Goal: Find specific page/section: Find specific page/section

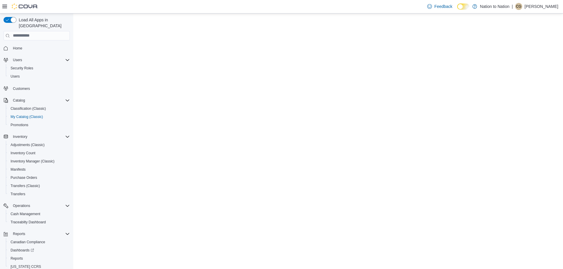
select select "**********"
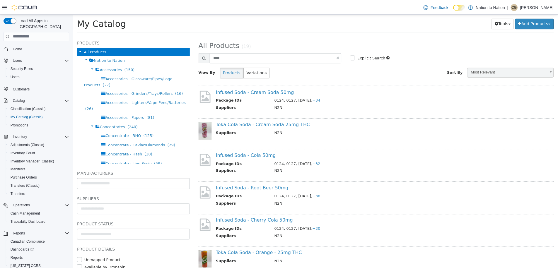
scroll to position [213, 0]
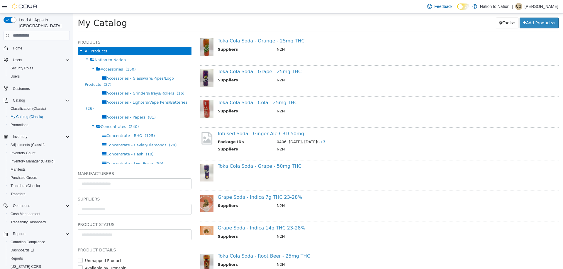
click at [31, 6] on img at bounding box center [25, 7] width 26 height 6
click at [19, 46] on span "Home" at bounding box center [17, 48] width 9 height 5
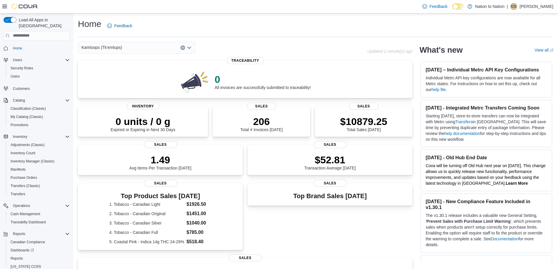
click at [170, 53] on div "Kamloops (Tk'emlups)" at bounding box center [136, 48] width 117 height 12
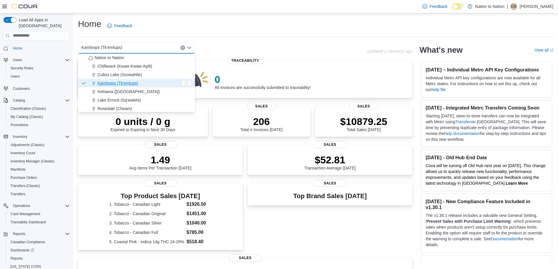
click at [170, 53] on div "Kamloops (Tk'emlups)" at bounding box center [136, 48] width 117 height 12
click at [146, 64] on span "Chilliwack (Kwaw-Kwaw-Apilt)" at bounding box center [125, 66] width 55 height 6
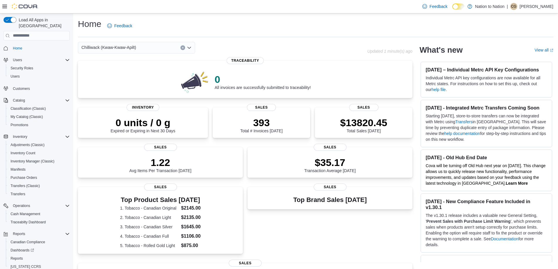
click at [151, 46] on div "Chilliwack (Kwaw-Kwaw-Apilt) Combo box. Selected. [GEOGRAPHIC_DATA] (Kwaw-Kwaw-…" at bounding box center [136, 48] width 117 height 12
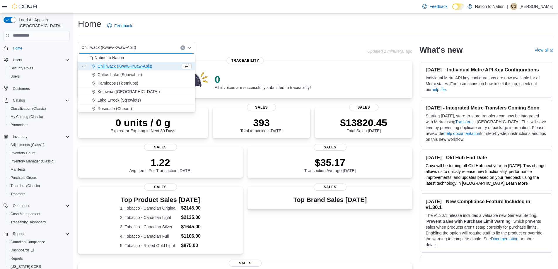
click at [132, 81] on span "Kamloops (Tk'emlups)" at bounding box center [118, 83] width 41 height 6
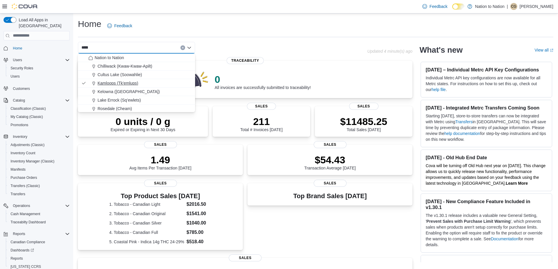
click at [109, 83] on span "Kamloops (Tk'emlups)" at bounding box center [118, 83] width 41 height 6
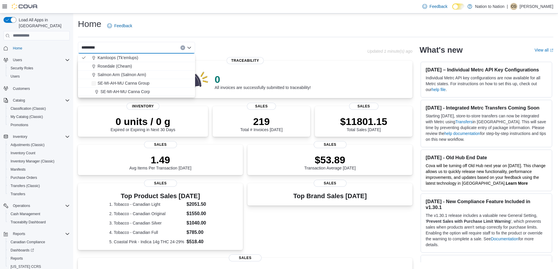
type input "*"
